Goal: Task Accomplishment & Management: Use online tool/utility

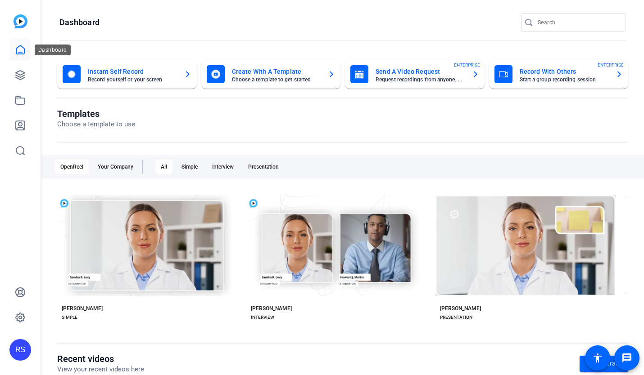
click at [20, 53] on icon at bounding box center [20, 50] width 11 height 11
click at [20, 72] on icon at bounding box center [20, 75] width 11 height 11
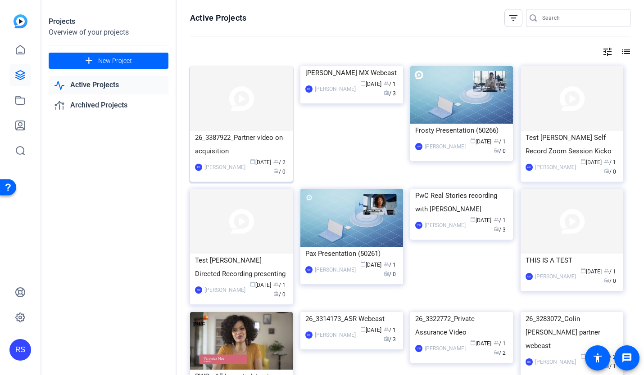
click at [245, 148] on div "26_3387922_Partner video on acquisition" at bounding box center [241, 144] width 93 height 27
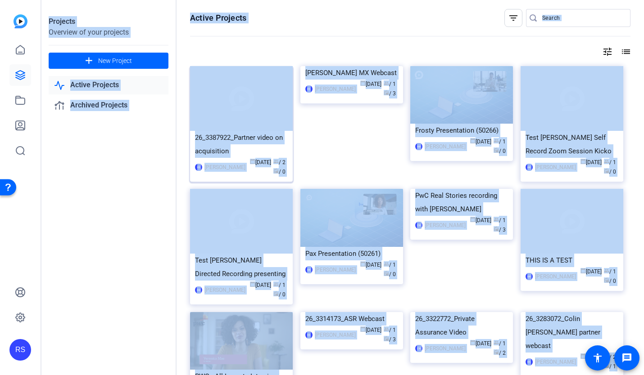
click at [245, 148] on div "Projects Overview of your projects add New Project Active Projects Archived Pro…" at bounding box center [342, 187] width 602 height 375
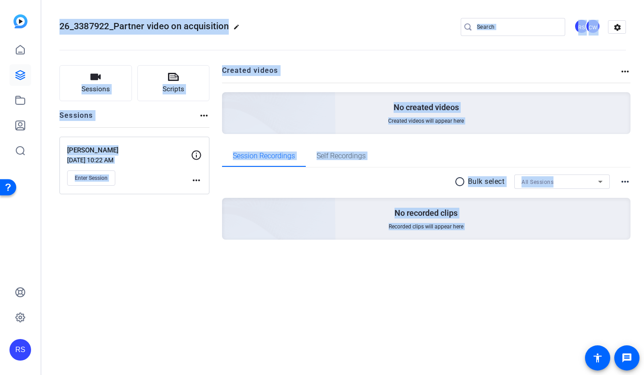
click at [180, 115] on div "Sessions more_horiz" at bounding box center [134, 118] width 150 height 17
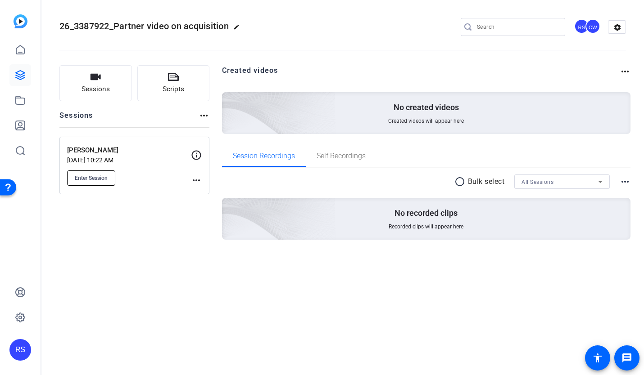
click at [100, 179] on span "Enter Session" at bounding box center [91, 178] width 33 height 7
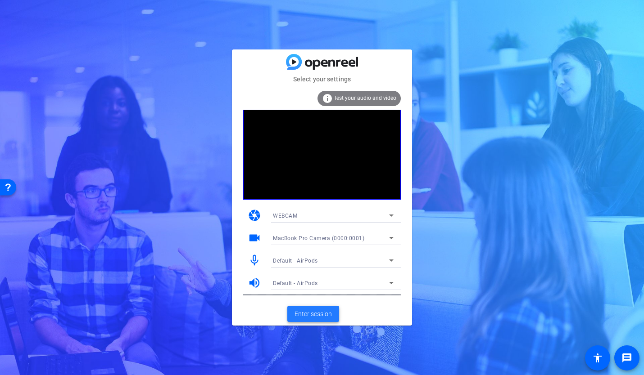
click at [322, 315] on span "Enter session" at bounding box center [312, 314] width 37 height 9
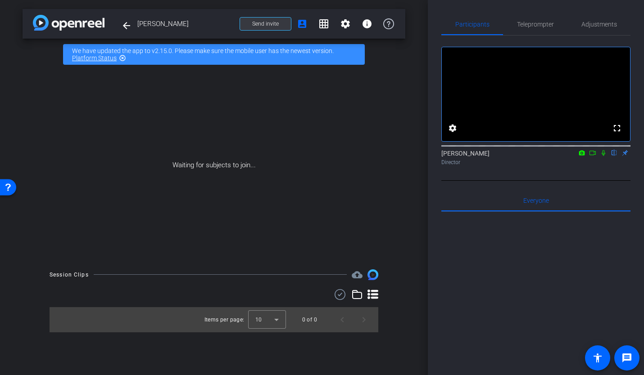
click at [279, 27] on span at bounding box center [265, 24] width 51 height 22
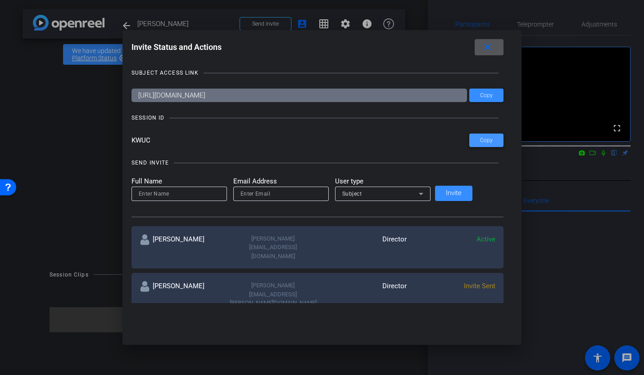
click at [480, 141] on span "Copy" at bounding box center [486, 140] width 13 height 7
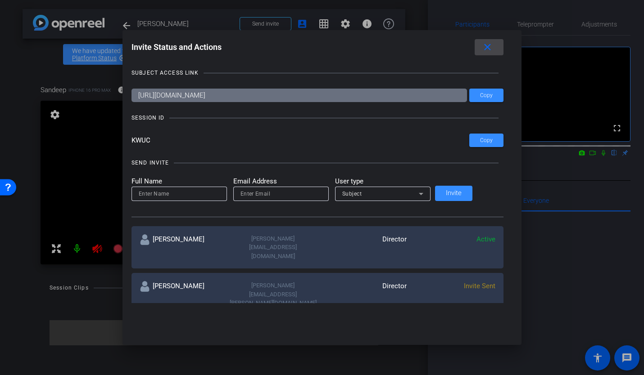
click at [482, 45] on mat-icon "close" at bounding box center [487, 47] width 11 height 11
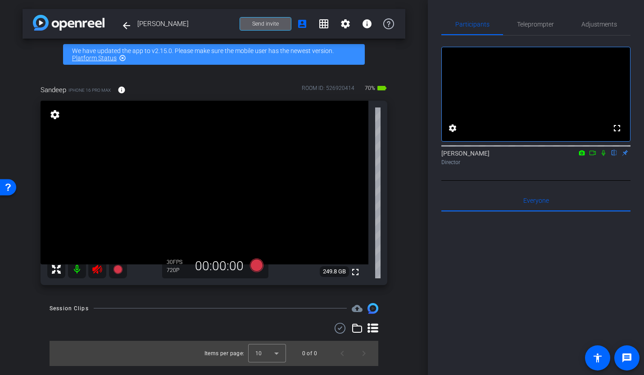
click at [76, 266] on mat-icon at bounding box center [77, 270] width 18 height 18
click at [77, 269] on mat-icon at bounding box center [77, 270] width 18 height 18
click at [122, 268] on icon at bounding box center [118, 269] width 11 height 11
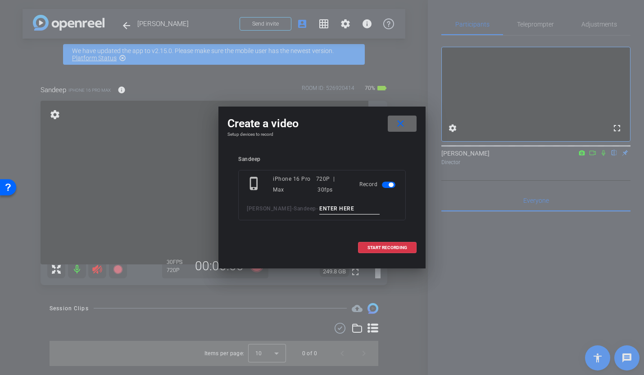
click at [405, 119] on mat-icon "close" at bounding box center [400, 123] width 11 height 11
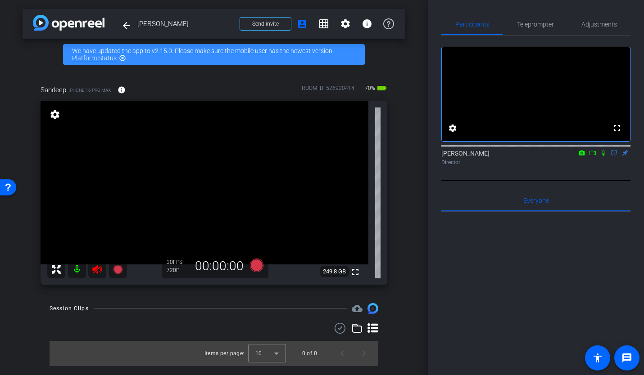
click at [93, 266] on icon at bounding box center [97, 269] width 11 height 11
click at [98, 270] on icon at bounding box center [96, 269] width 9 height 9
click at [98, 270] on icon at bounding box center [97, 269] width 11 height 11
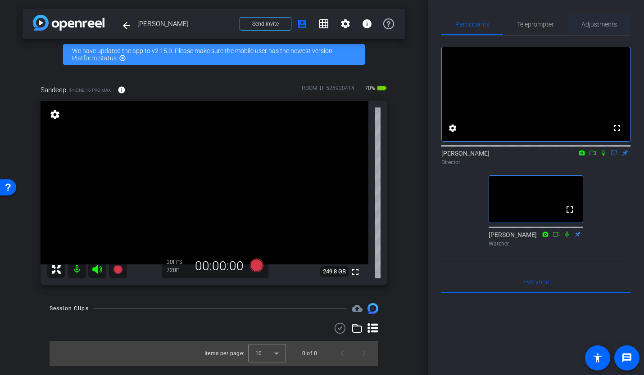
click at [594, 27] on span "Adjustments" at bounding box center [599, 24] width 36 height 6
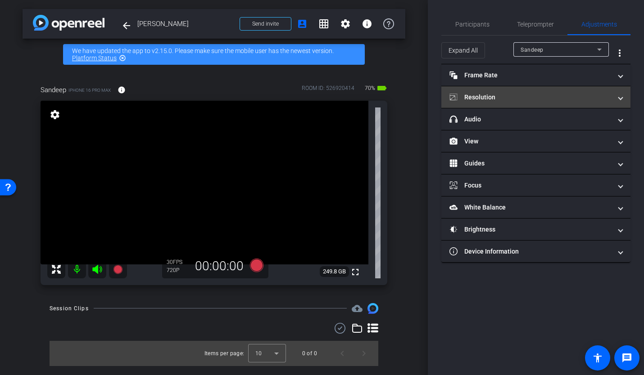
click at [485, 99] on mat-panel-title "Resolution" at bounding box center [530, 97] width 162 height 9
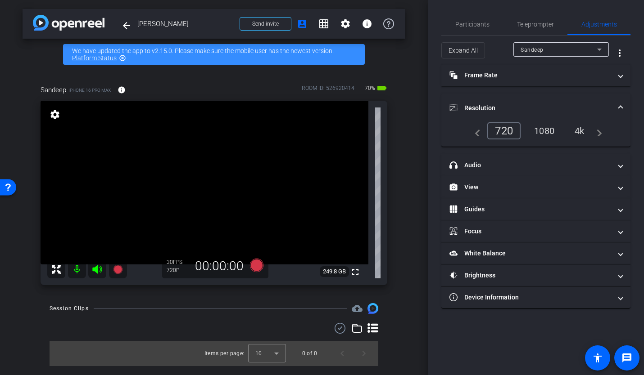
click at [546, 131] on div "1080" at bounding box center [544, 130] width 34 height 15
click at [577, 131] on div "4k" at bounding box center [579, 130] width 23 height 15
click at [528, 23] on span "Teleprompter" at bounding box center [535, 24] width 37 height 6
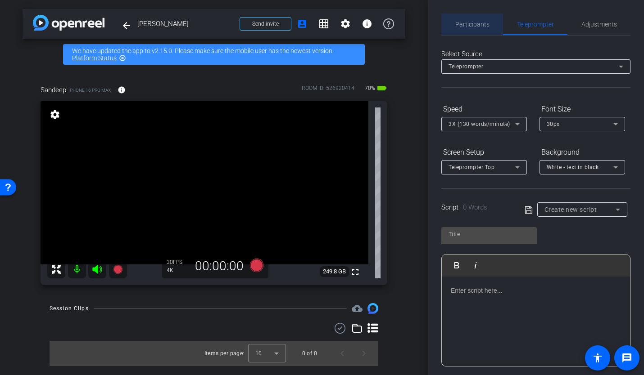
click at [472, 22] on span "Participants" at bounding box center [472, 24] width 34 height 6
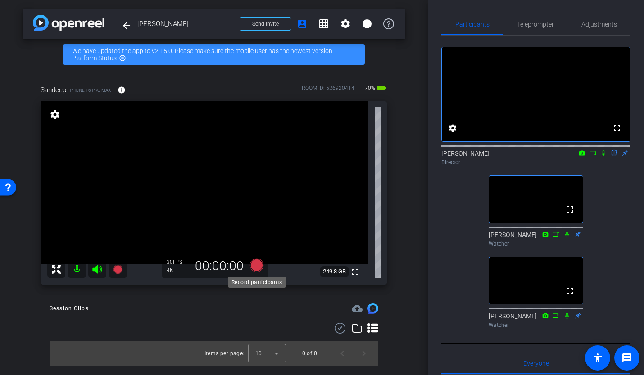
click at [258, 266] on icon at bounding box center [257, 265] width 14 height 14
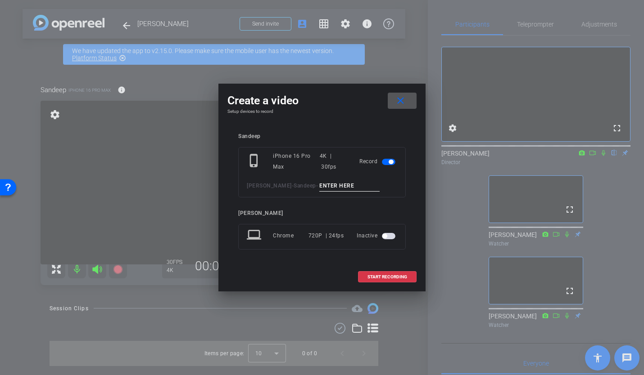
click at [341, 189] on input at bounding box center [349, 185] width 60 height 11
type input "01"
click at [382, 279] on span "START RECORDING" at bounding box center [387, 277] width 40 height 5
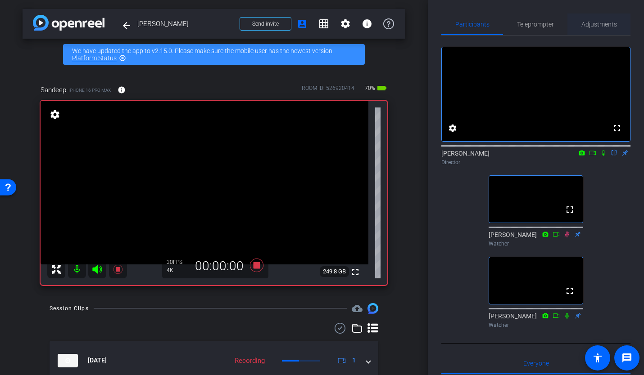
click at [601, 21] on span "Adjustments" at bounding box center [599, 24] width 36 height 6
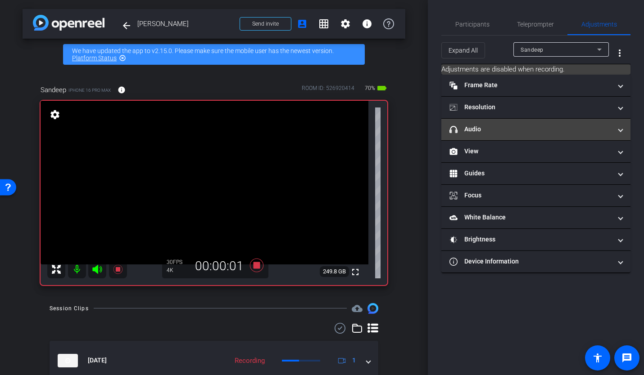
click at [490, 133] on mat-panel-title "headphone icon Audio" at bounding box center [530, 129] width 162 height 9
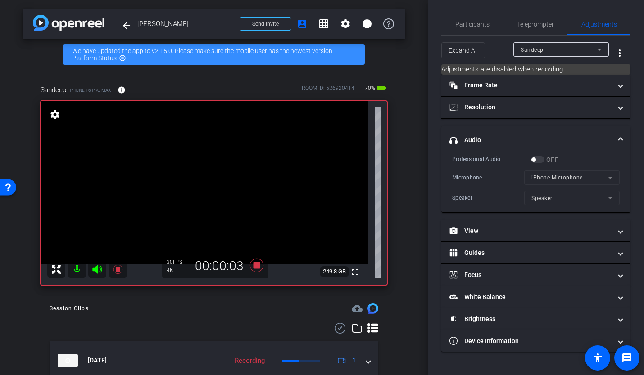
click at [536, 160] on div "OFF" at bounding box center [544, 159] width 27 height 9
click at [474, 22] on span "Participants" at bounding box center [472, 24] width 34 height 6
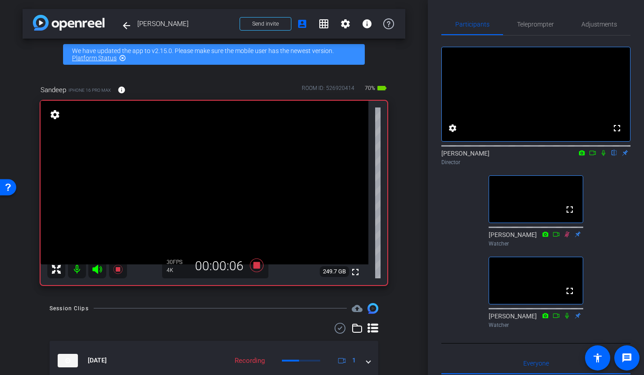
click at [601, 156] on icon at bounding box center [602, 153] width 7 height 6
click at [591, 156] on icon at bounding box center [592, 153] width 7 height 6
click at [614, 156] on icon at bounding box center [613, 153] width 7 height 6
click at [617, 156] on icon at bounding box center [613, 153] width 7 height 6
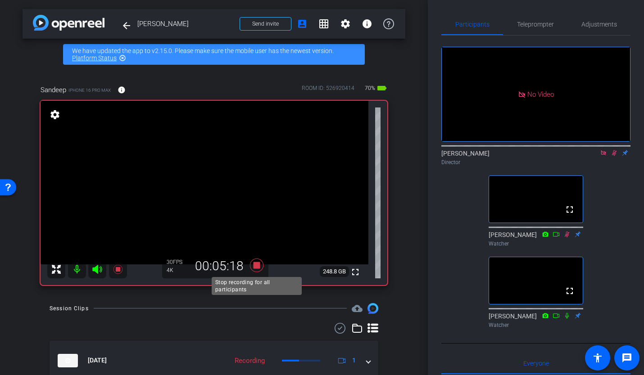
click at [259, 269] on icon at bounding box center [257, 265] width 14 height 14
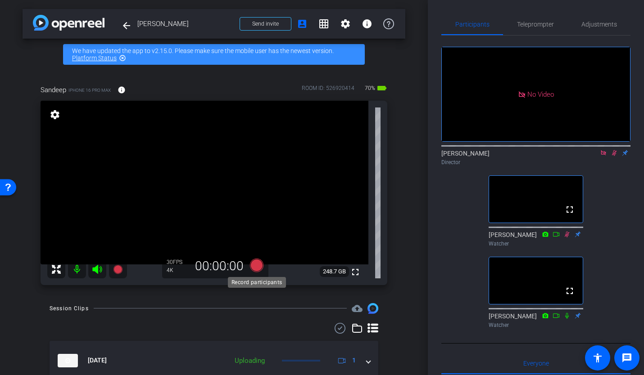
click at [257, 267] on icon at bounding box center [257, 265] width 14 height 14
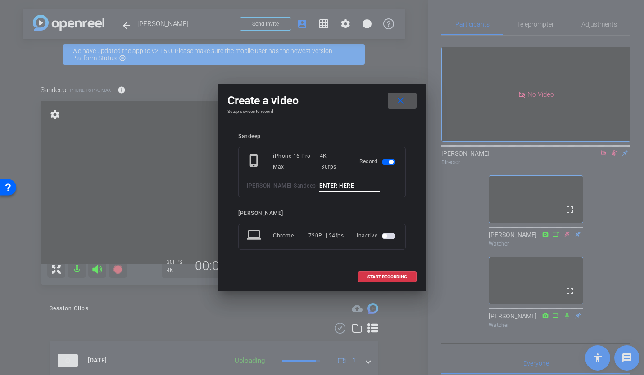
click at [342, 187] on input at bounding box center [349, 185] width 60 height 11
type input "02"
click at [390, 273] on span at bounding box center [387, 277] width 58 height 22
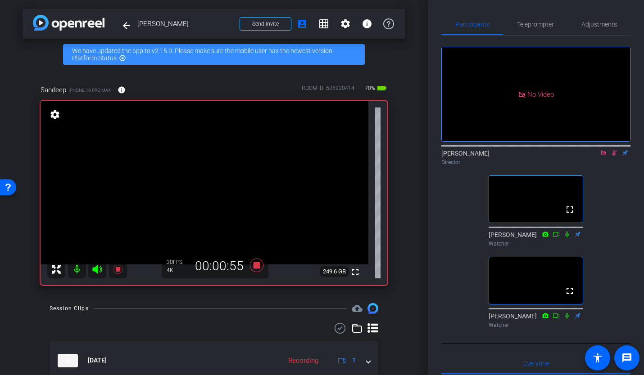
click at [612, 156] on icon at bounding box center [613, 153] width 7 height 6
click at [259, 264] on icon at bounding box center [257, 265] width 14 height 14
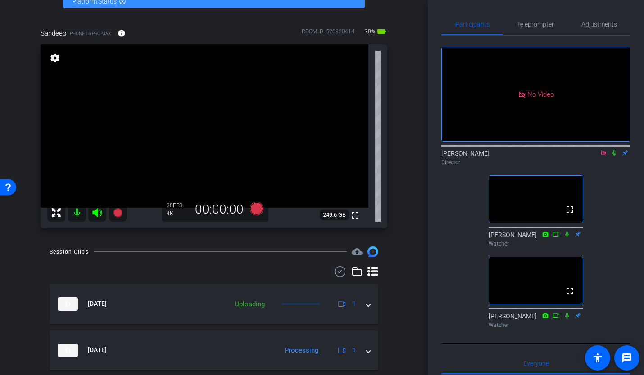
scroll to position [58, 0]
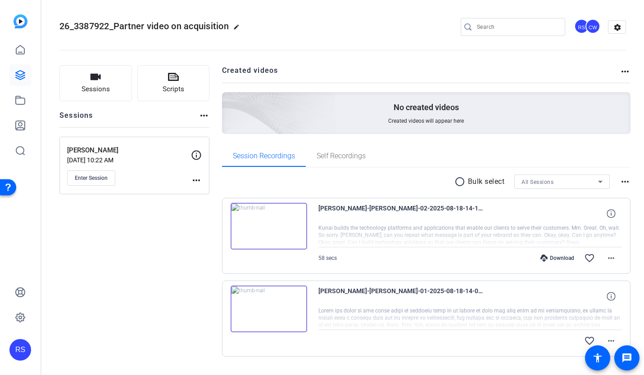
click at [623, 186] on mat-icon "more_horiz" at bounding box center [624, 181] width 11 height 11
click at [198, 299] on div at bounding box center [322, 187] width 644 height 375
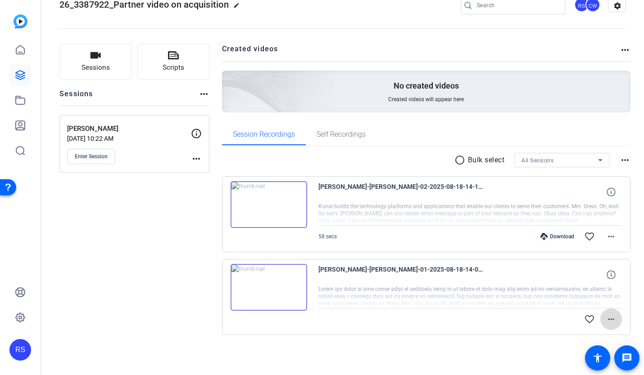
click at [608, 318] on mat-icon "more_horiz" at bounding box center [610, 319] width 11 height 11
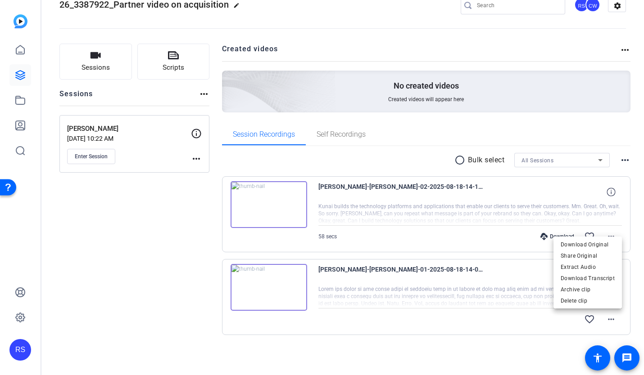
click at [388, 357] on div at bounding box center [322, 187] width 644 height 375
